Goal: Information Seeking & Learning: Learn about a topic

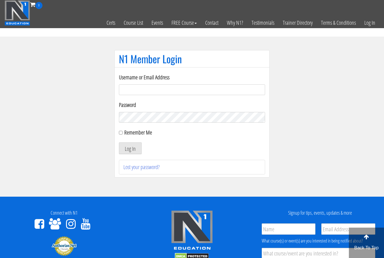
type input "alexiarwilson@icloud.com"
click at [130, 149] on button "Log In" at bounding box center [130, 148] width 23 height 12
click at [131, 150] on button "Log In" at bounding box center [130, 148] width 23 height 12
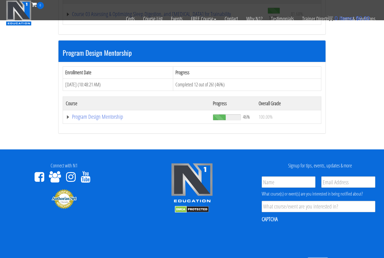
scroll to position [563, 0]
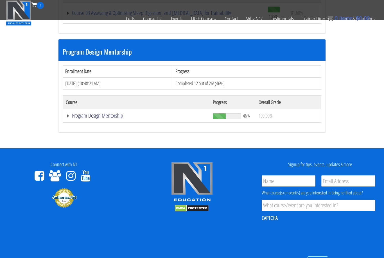
click at [90, 114] on link "Program Design Mentorship" at bounding box center [137, 116] width 142 height 6
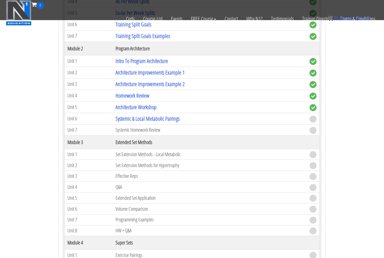
scroll to position [738, 0]
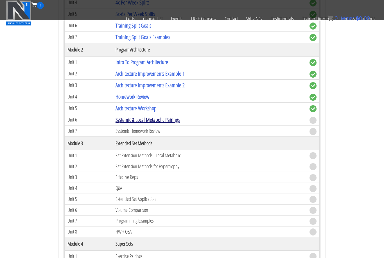
click at [135, 119] on link "Systemic & Local Metabolic Pairings" at bounding box center [148, 120] width 64 height 8
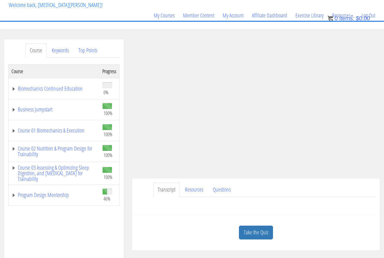
scroll to position [36, 0]
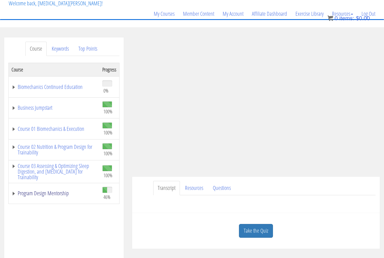
click at [41, 194] on link "Program Design Mentorship" at bounding box center [54, 194] width 85 height 6
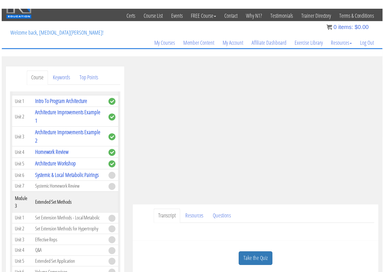
scroll to position [7, 0]
